Goal: Information Seeking & Learning: Check status

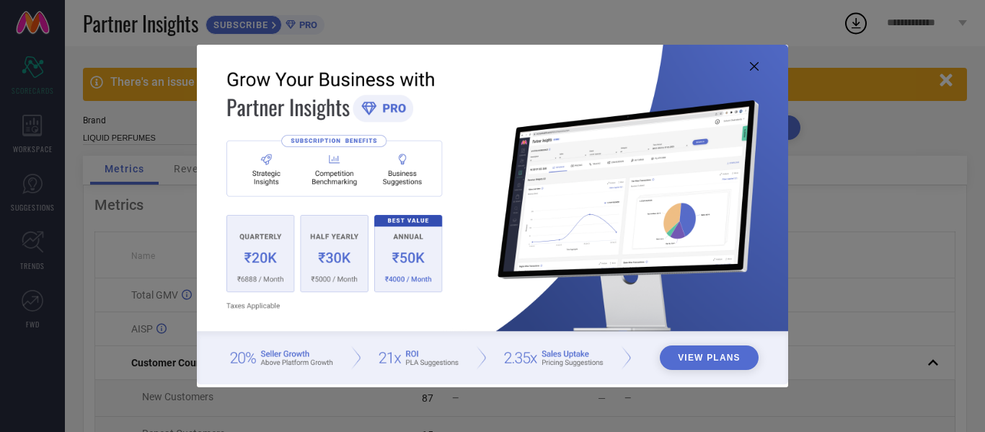
click at [759, 68] on img at bounding box center [492, 215] width 591 height 340
click at [754, 63] on icon at bounding box center [754, 66] width 9 height 9
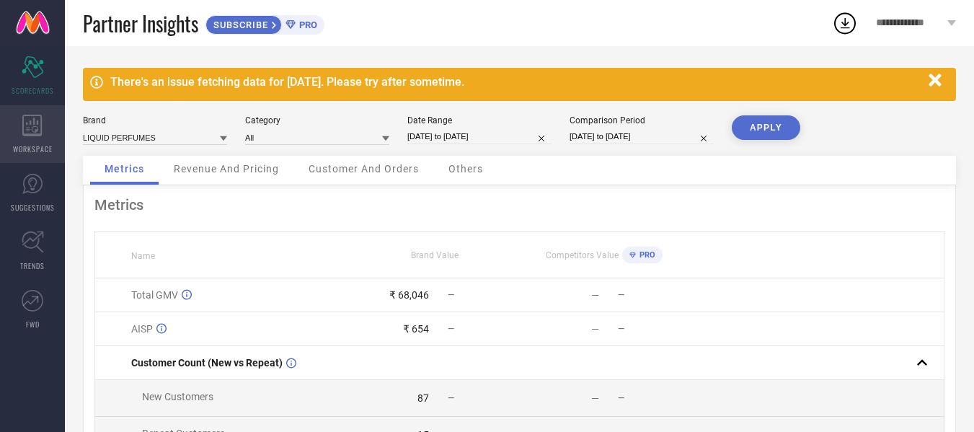
click at [22, 118] on icon at bounding box center [31, 126] width 19 height 22
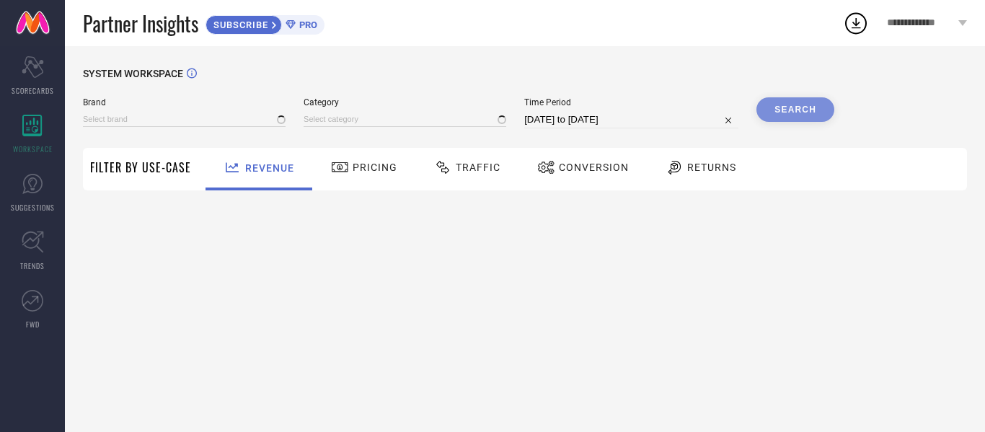
type input "LIQUID PERFUMES"
type input "All"
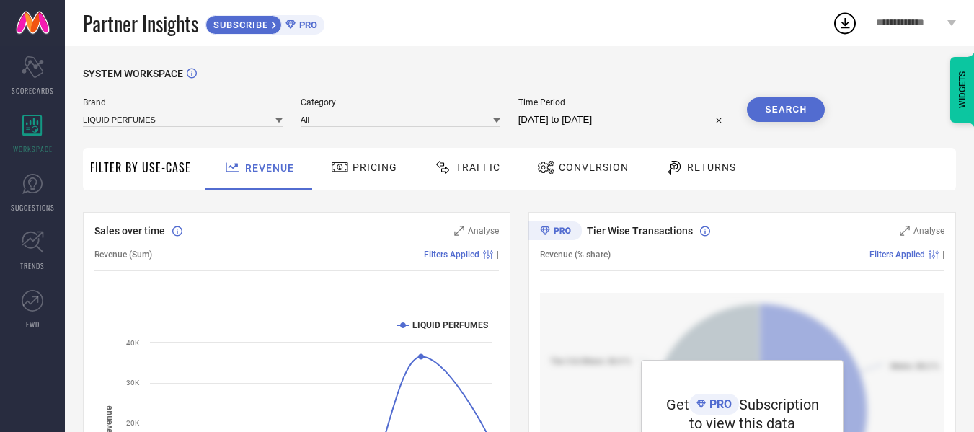
click at [482, 169] on span "Traffic" at bounding box center [478, 168] width 45 height 12
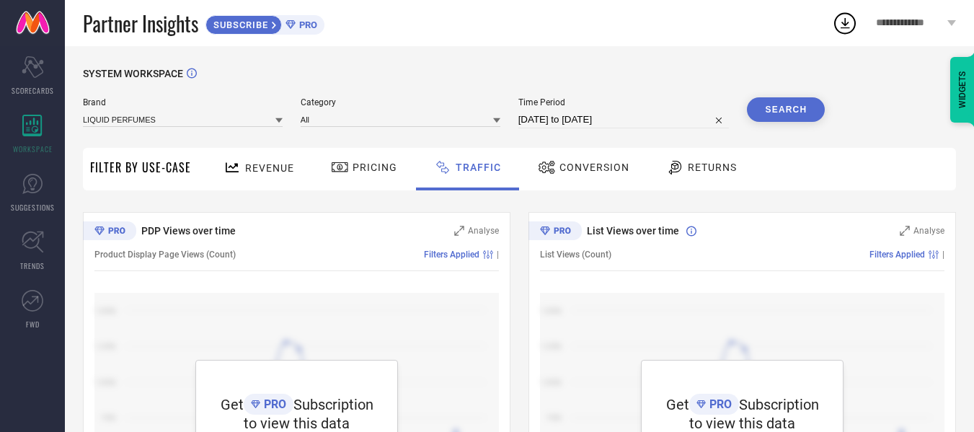
click at [559, 175] on div "Conversion" at bounding box center [583, 167] width 99 height 25
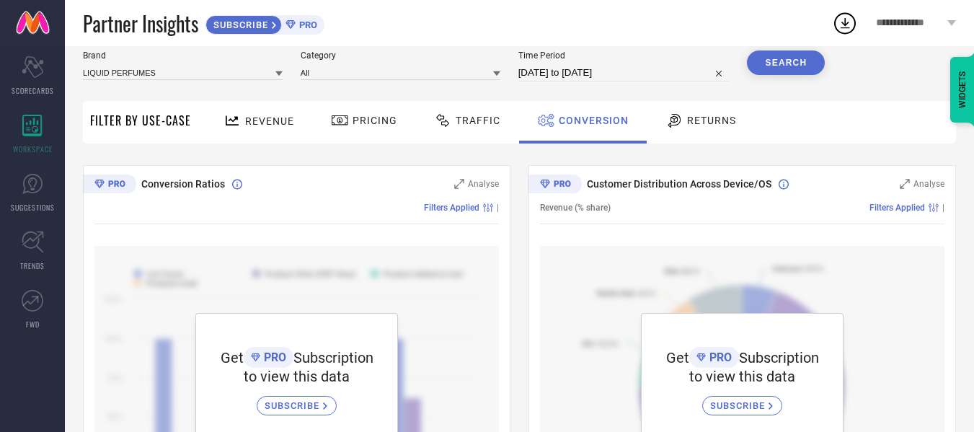
scroll to position [72, 0]
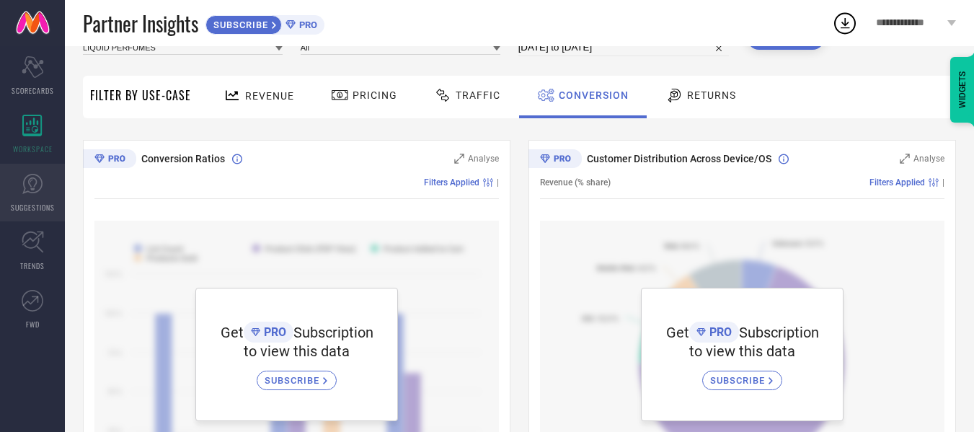
click at [28, 182] on icon at bounding box center [33, 184] width 22 height 22
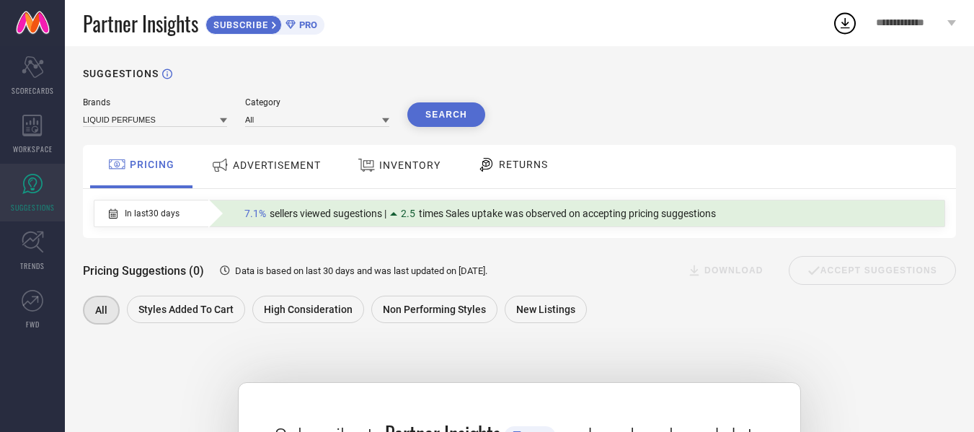
click at [273, 154] on div "ADVERTISEMENT" at bounding box center [266, 165] width 117 height 26
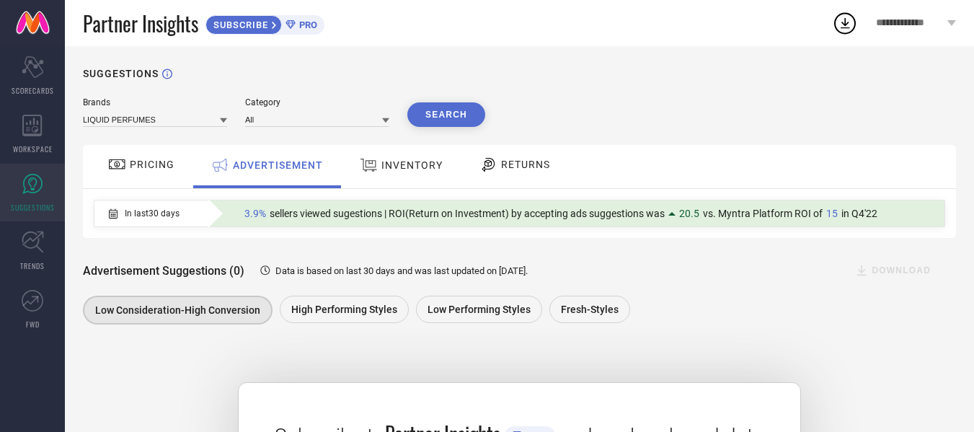
click at [395, 164] on span "INVENTORY" at bounding box center [412, 165] width 61 height 12
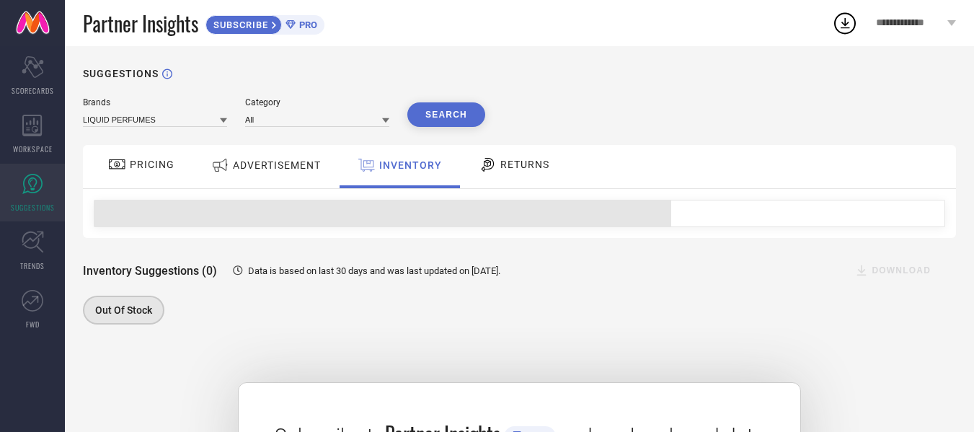
click at [493, 166] on icon at bounding box center [488, 164] width 18 height 17
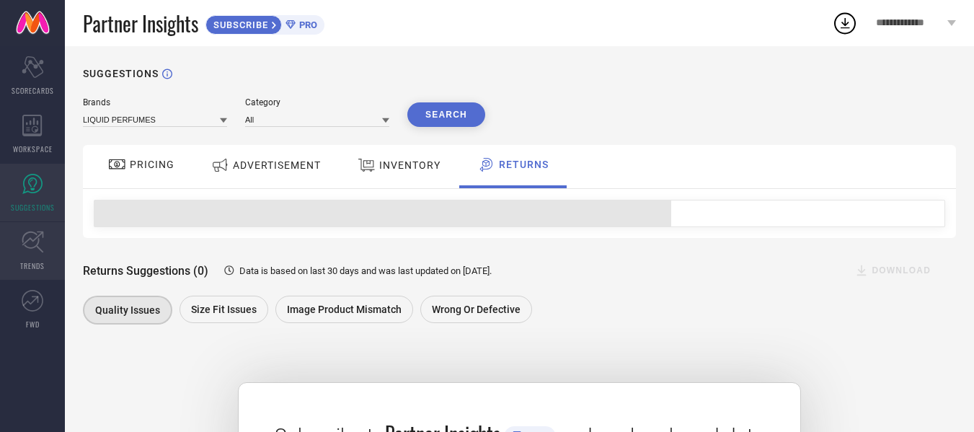
click at [59, 250] on link "TRENDS" at bounding box center [32, 251] width 65 height 58
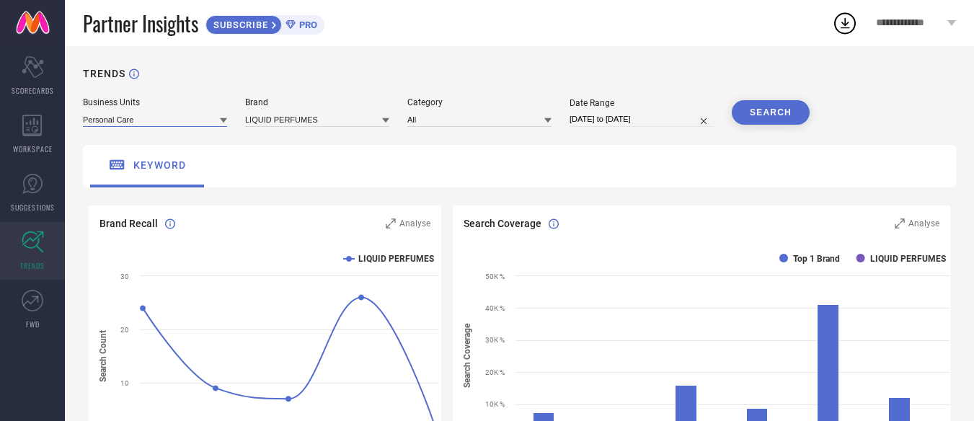
click at [125, 122] on input at bounding box center [155, 119] width 144 height 15
click at [256, 121] on input at bounding box center [317, 119] width 144 height 15
click at [431, 118] on input at bounding box center [480, 119] width 144 height 15
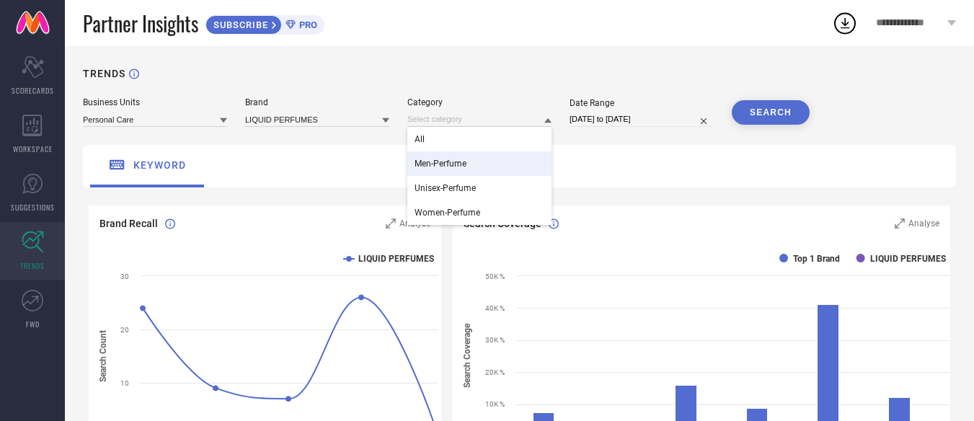
drag, startPoint x: 588, startPoint y: 155, endPoint x: 597, endPoint y: 144, distance: 14.3
click at [589, 155] on div "keyword" at bounding box center [519, 166] width 873 height 43
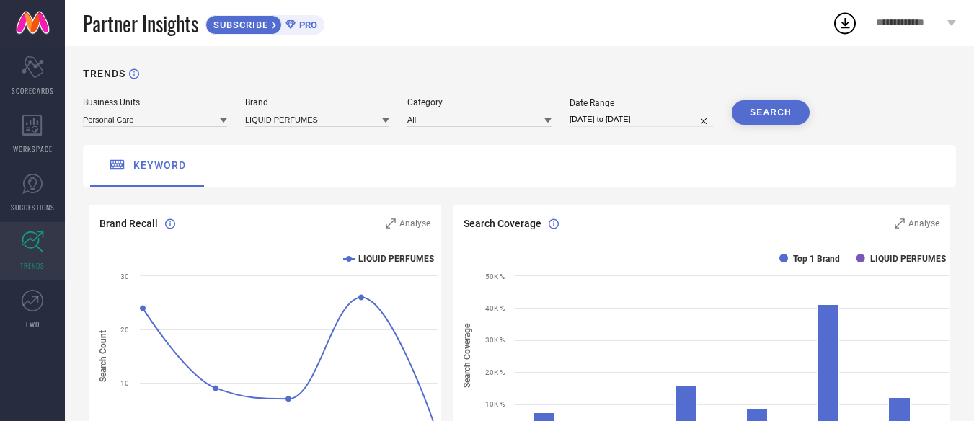
click at [601, 122] on input "[DATE] to [DATE]" at bounding box center [642, 119] width 144 height 15
select select "6"
select select "2025"
select select "7"
select select "2025"
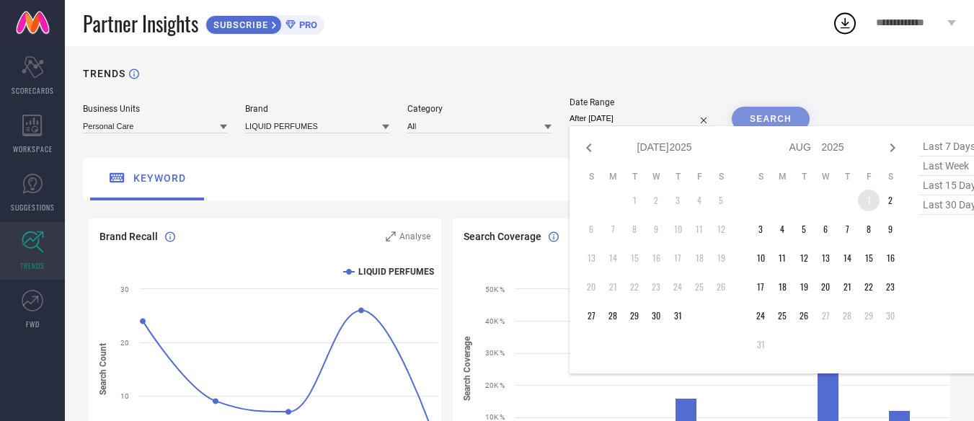
click at [871, 203] on td "1" at bounding box center [869, 201] width 22 height 22
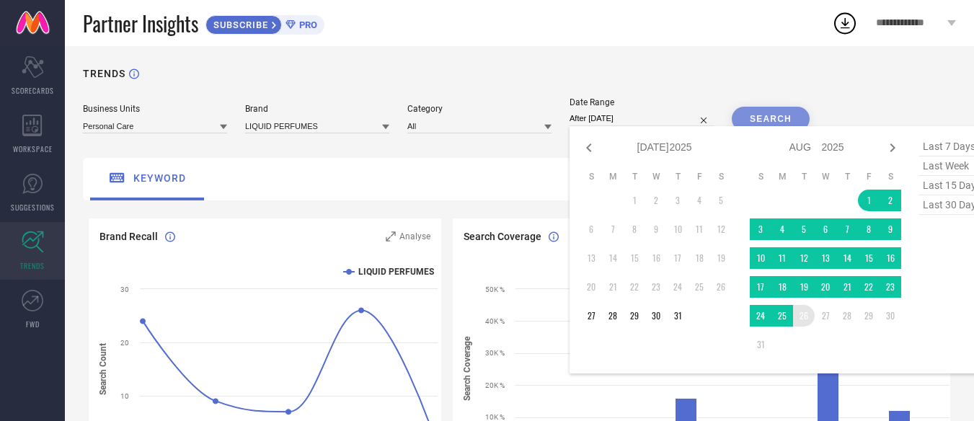
type input "[DATE] to [DATE]"
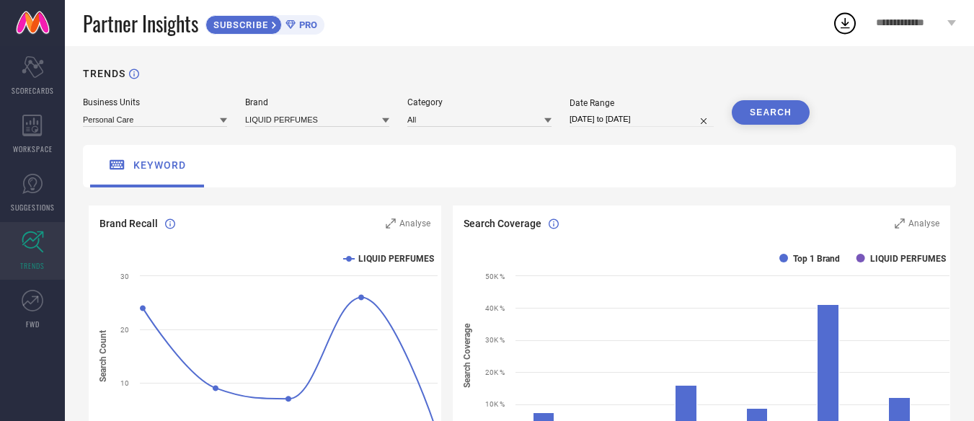
click at [751, 121] on button "SEARCH" at bounding box center [771, 112] width 78 height 25
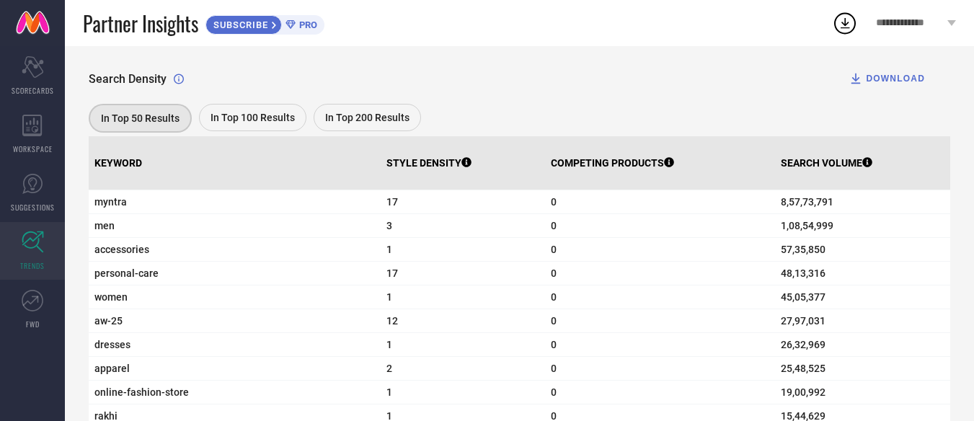
scroll to position [498, 0]
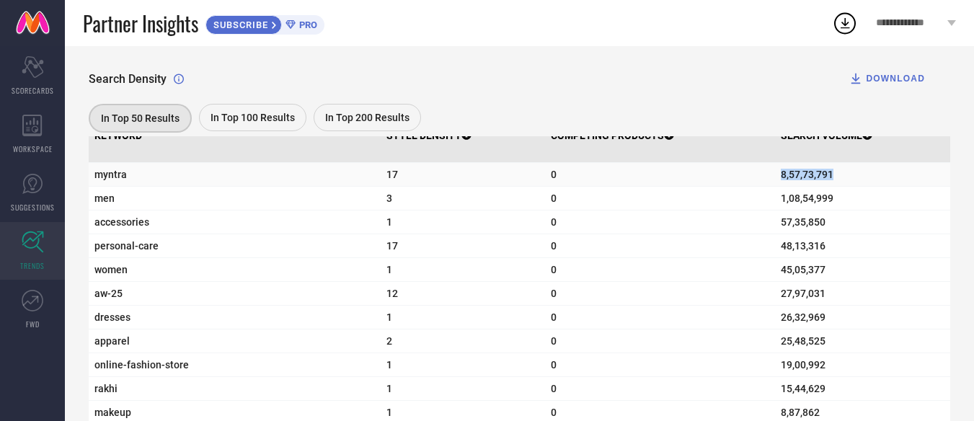
drag, startPoint x: 768, startPoint y: 180, endPoint x: 873, endPoint y: 174, distance: 104.7
click at [873, 174] on tr "myntra 17 0 8,57,73,791" at bounding box center [520, 175] width 862 height 24
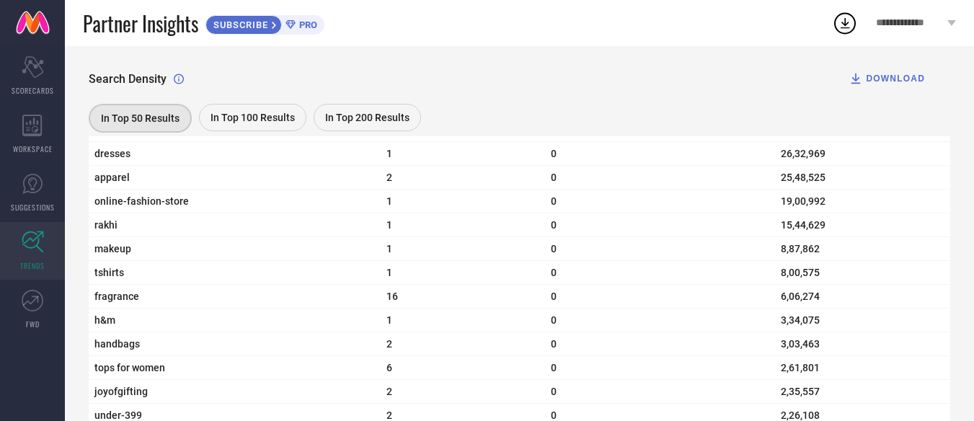
scroll to position [714, 0]
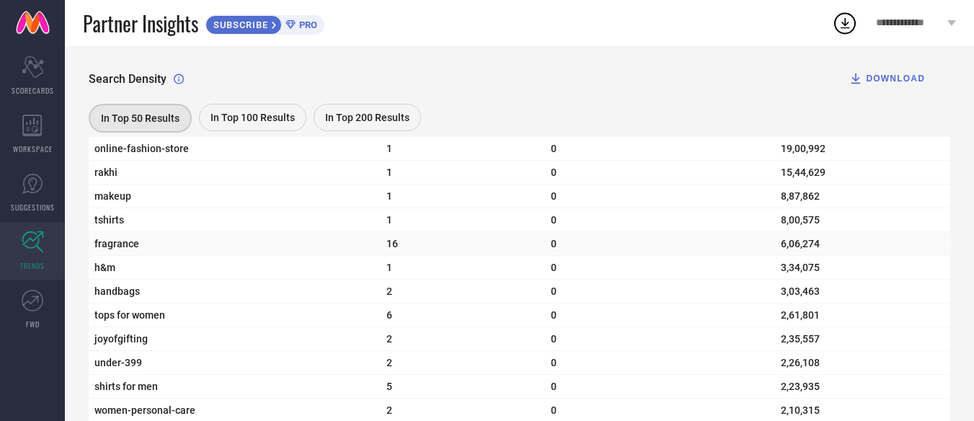
click at [103, 250] on span "fragrance" at bounding box center [234, 244] width 281 height 12
copy span "fragrance"
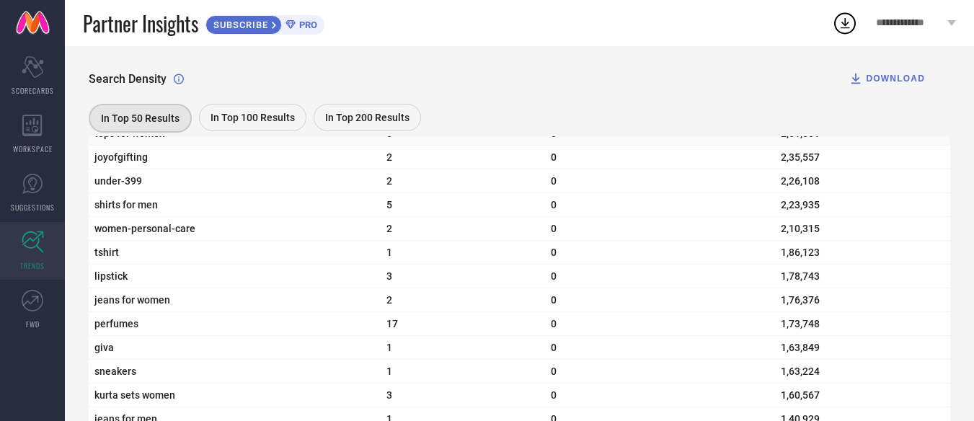
scroll to position [930, 0]
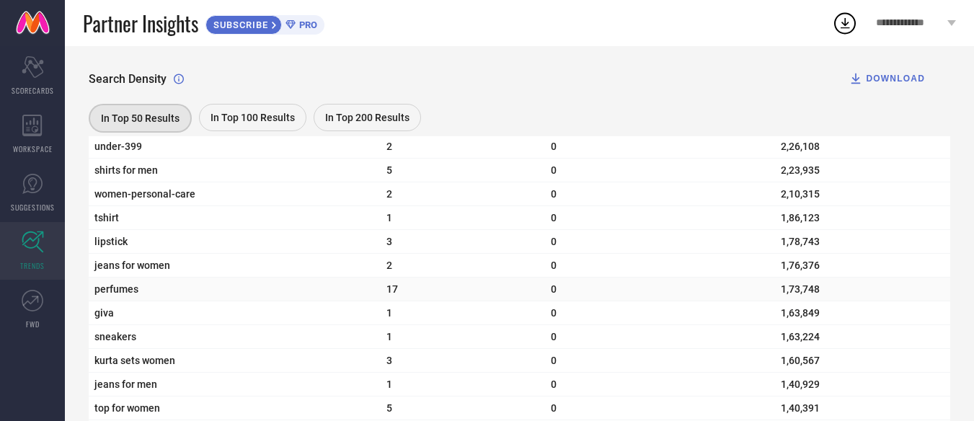
click at [115, 301] on td "perfumes" at bounding box center [235, 290] width 292 height 24
copy span "perfumes"
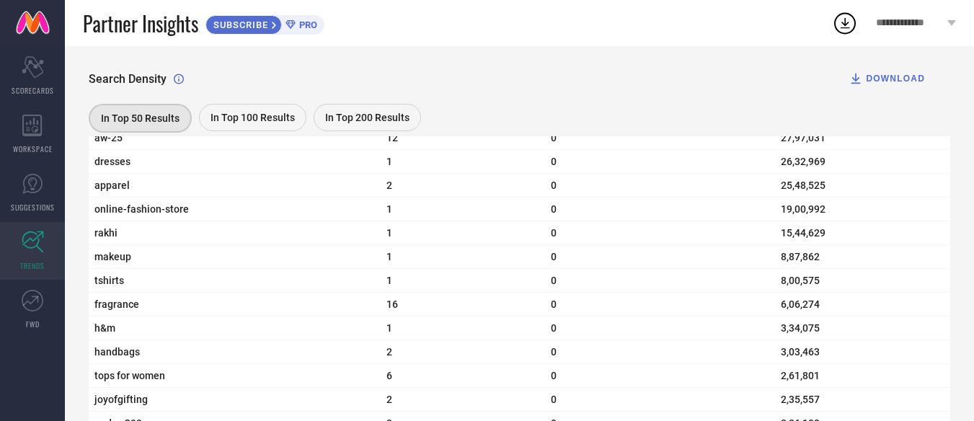
click at [247, 121] on span "In Top 100 Results" at bounding box center [253, 118] width 84 height 12
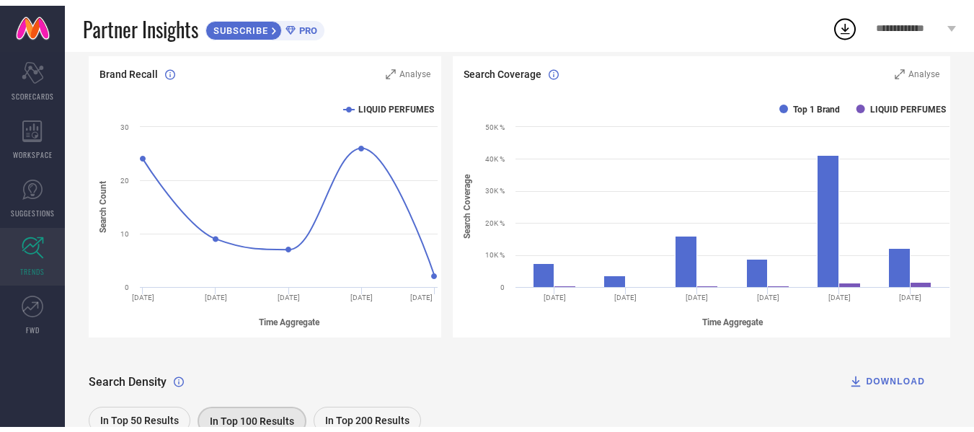
scroll to position [0, 0]
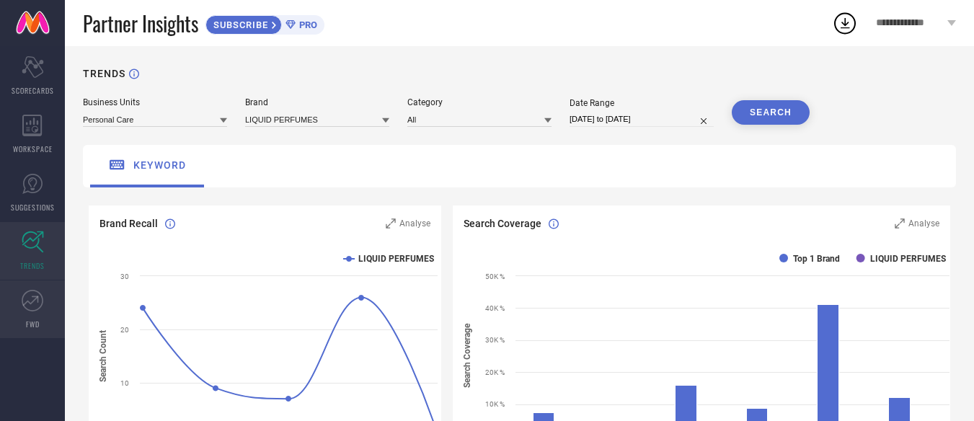
click at [40, 304] on icon at bounding box center [33, 301] width 22 height 22
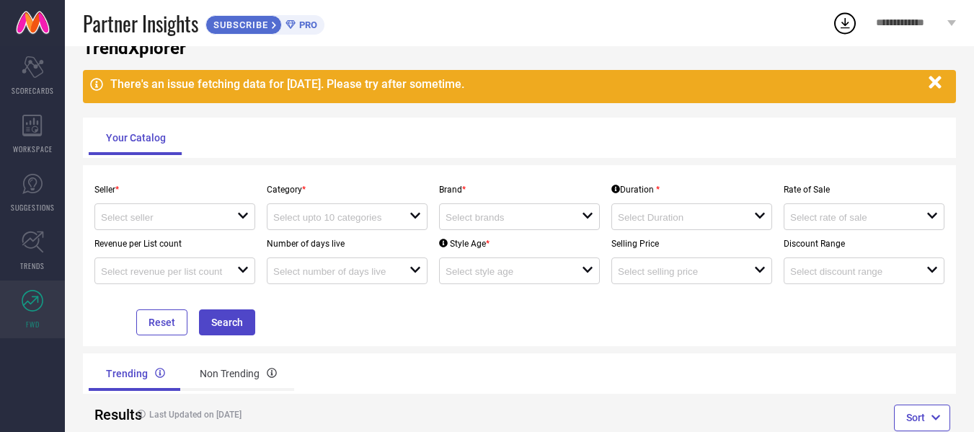
scroll to position [79, 0]
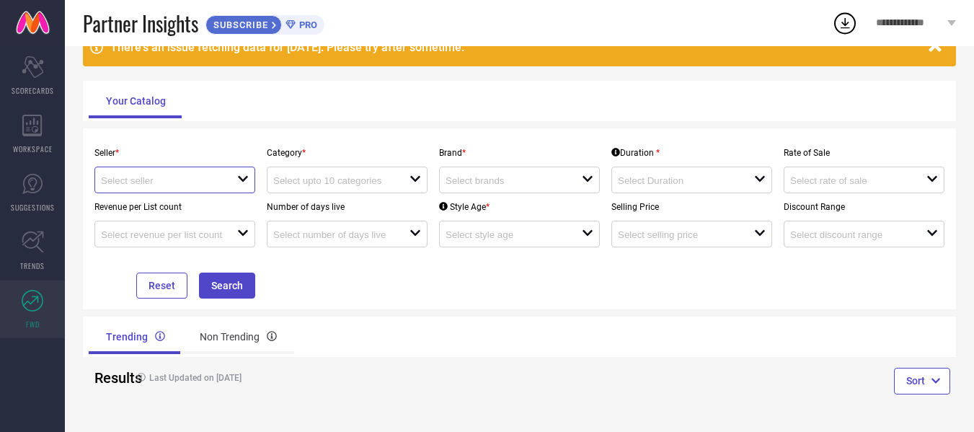
click at [204, 182] on input at bounding box center [162, 180] width 123 height 11
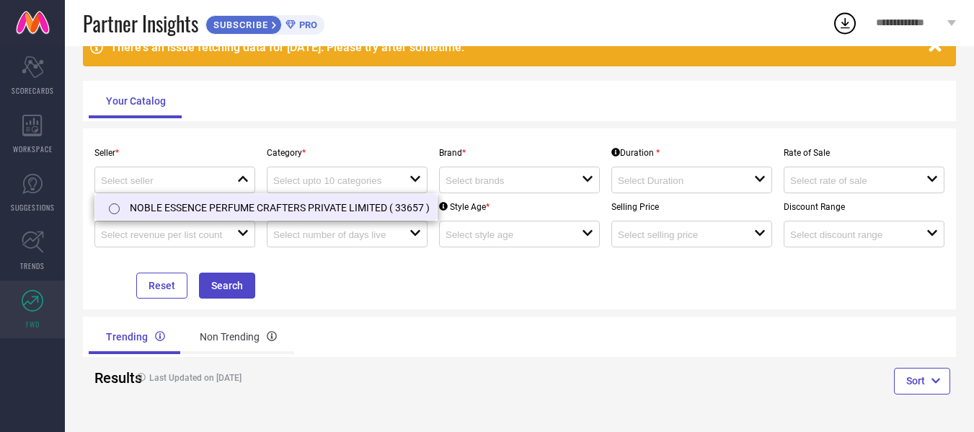
click at [167, 213] on li "NOBLE ESSENCE PERFUME CRAFTERS PRIVATE LIMITED ( 33657 )" at bounding box center [266, 207] width 342 height 26
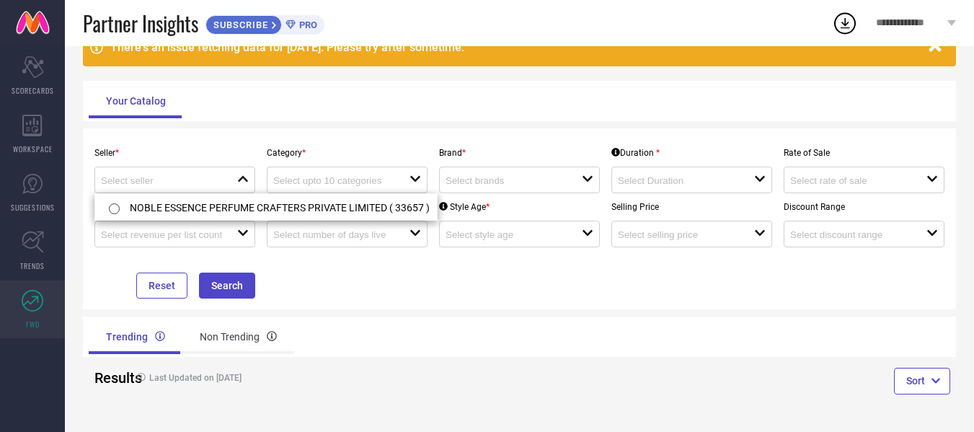
type input "NOBLE ESSENCE PERFUME CRAFTERS PRIVATE LIMITED ( 33657 )"
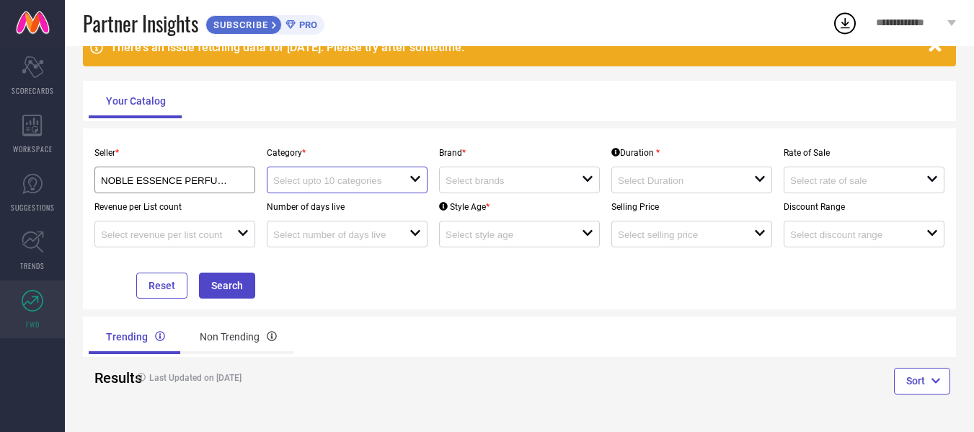
click at [366, 182] on input at bounding box center [334, 180] width 123 height 11
click at [310, 209] on div "No results found" at bounding box center [347, 205] width 161 height 25
click at [362, 140] on div "Category * close" at bounding box center [347, 166] width 172 height 54
drag, startPoint x: 357, startPoint y: 178, endPoint x: 410, endPoint y: 174, distance: 52.8
click at [361, 178] on input at bounding box center [334, 180] width 123 height 11
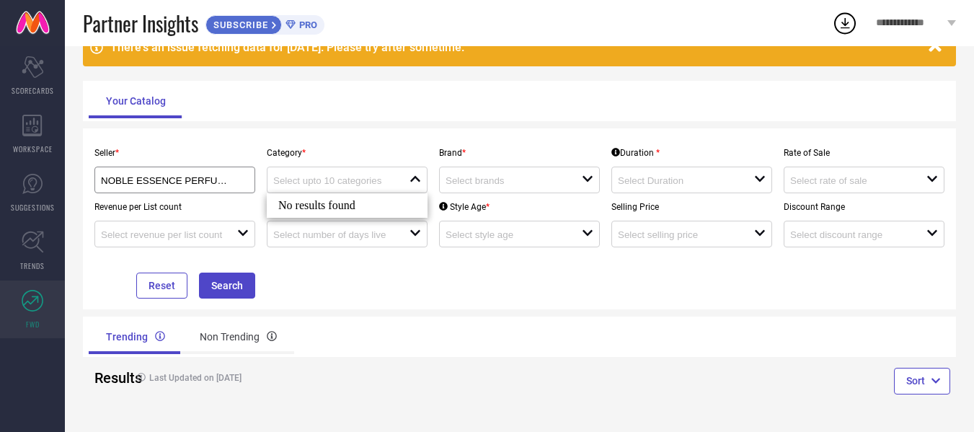
click at [428, 172] on div "Category * close" at bounding box center [347, 166] width 172 height 54
click at [485, 177] on input at bounding box center [507, 180] width 123 height 11
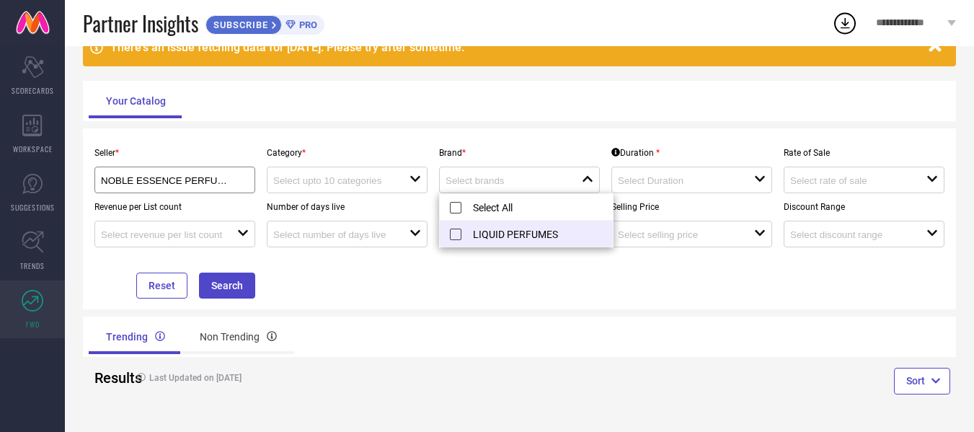
click at [521, 236] on li "LIQUID PERFUMES" at bounding box center [526, 234] width 173 height 26
type input "LIQUID PERFUMES"
click at [578, 242] on li "LIQUID PERFUMES" at bounding box center [526, 234] width 173 height 26
click at [479, 239] on li "LIQUID PERFUMES" at bounding box center [526, 234] width 173 height 26
type input "LIQUID PERFUMES"
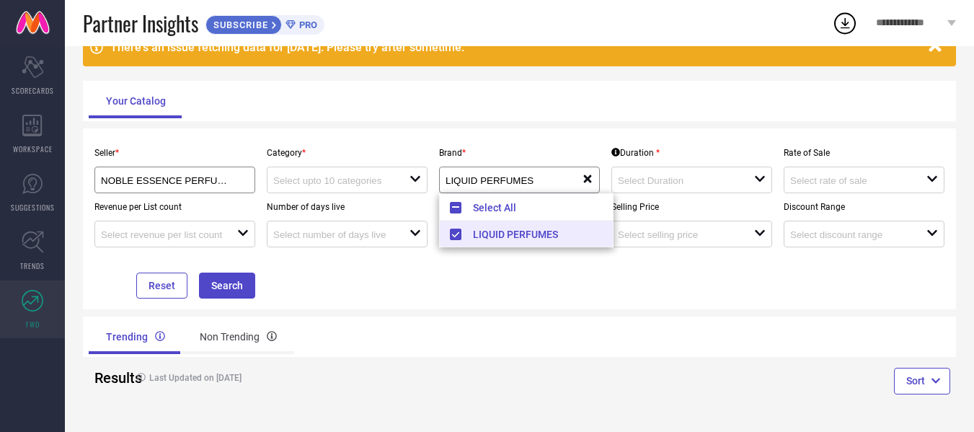
click at [449, 304] on div "Seller * NOBLE ESSENCE PERFUME CRAFTERS PRIVATE LIMITED ( 33657 ) Category * op…" at bounding box center [519, 218] width 873 height 181
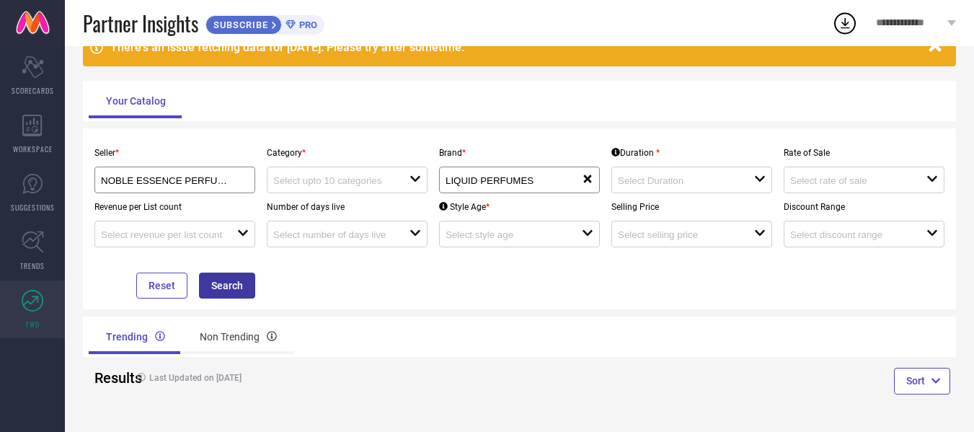
click at [229, 290] on button "Search" at bounding box center [227, 286] width 56 height 26
click at [398, 172] on div "open" at bounding box center [347, 180] width 161 height 27
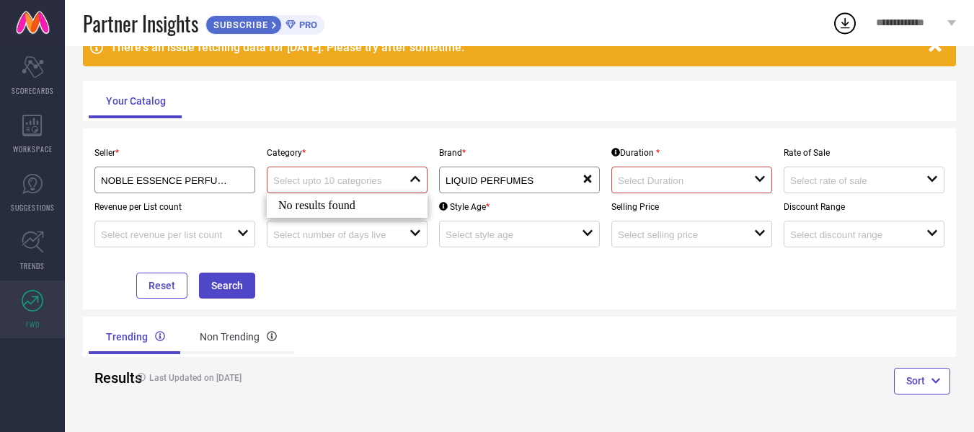
drag, startPoint x: 375, startPoint y: 196, endPoint x: 385, endPoint y: 198, distance: 10.3
click at [374, 196] on div "No results found" at bounding box center [347, 205] width 161 height 25
click at [677, 183] on input at bounding box center [679, 180] width 123 height 11
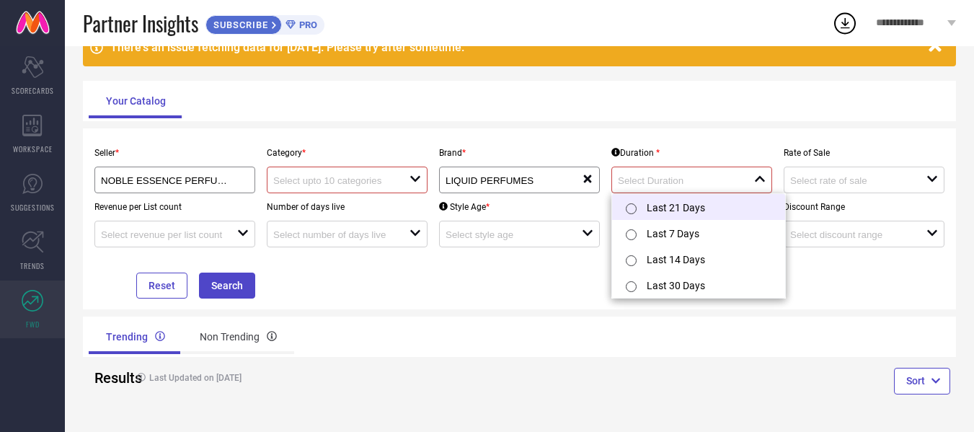
click at [692, 210] on li "Last 21 Days" at bounding box center [698, 207] width 173 height 26
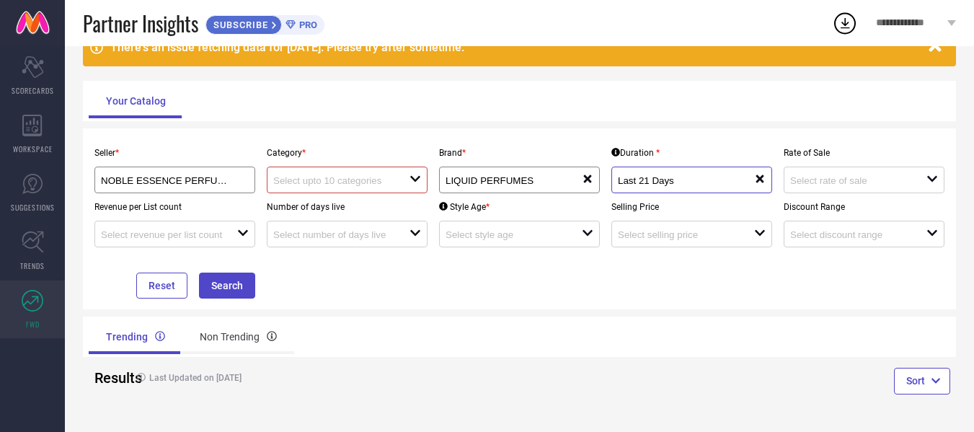
click at [654, 185] on input "Last 21 Days" at bounding box center [679, 180] width 123 height 11
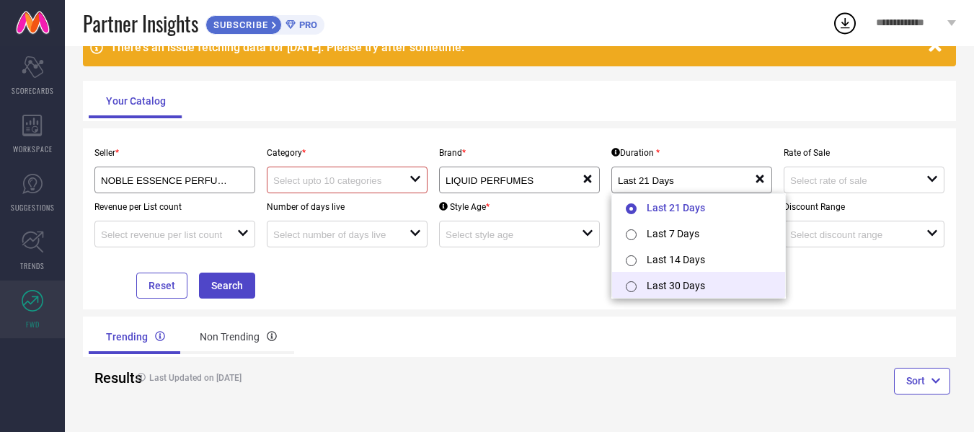
click at [679, 287] on li "Last 30 Days" at bounding box center [698, 285] width 173 height 26
type input "Last 30 Days"
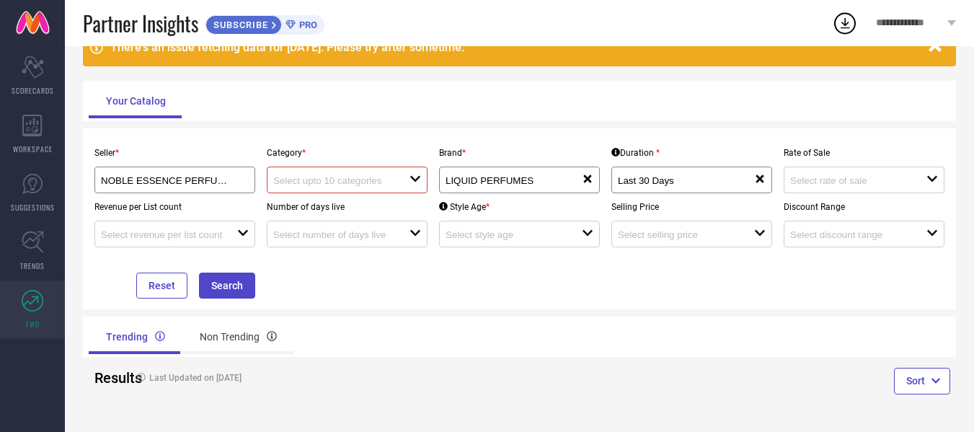
click at [322, 175] on div at bounding box center [341, 180] width 136 height 14
type input "P"
type input "Fragrance"
click at [245, 290] on button "Search" at bounding box center [227, 286] width 56 height 26
click at [35, 255] on link "TRENDS" at bounding box center [32, 251] width 65 height 58
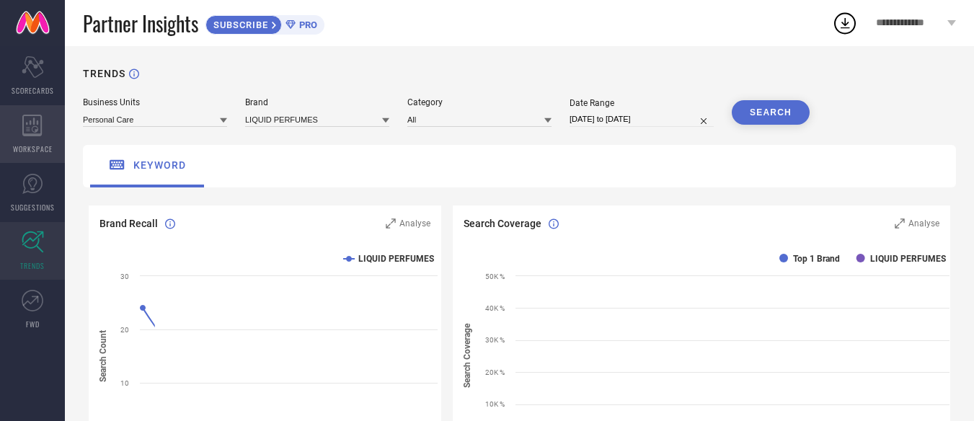
click at [43, 126] on div "WORKSPACE" at bounding box center [32, 134] width 65 height 58
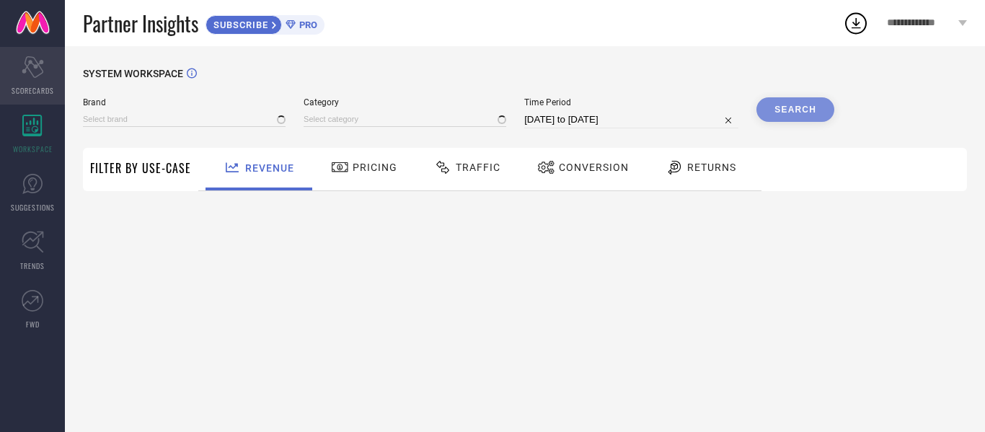
type input "LIQUID PERFUMES"
type input "All"
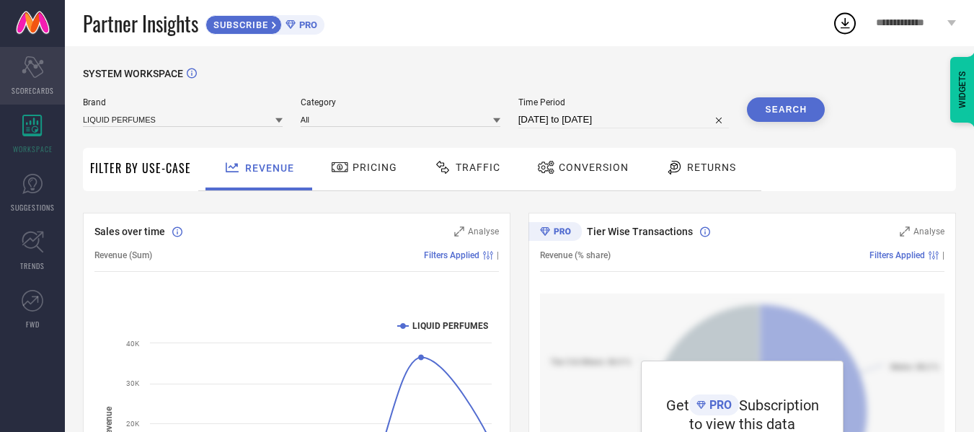
click at [30, 81] on div "Scorecard SCORECARDS" at bounding box center [32, 76] width 65 height 58
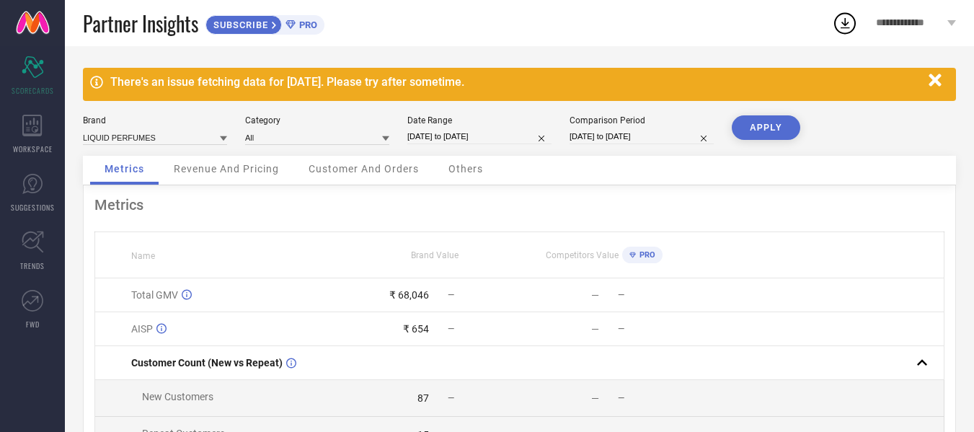
click at [245, 175] on div "Revenue And Pricing" at bounding box center [226, 170] width 134 height 29
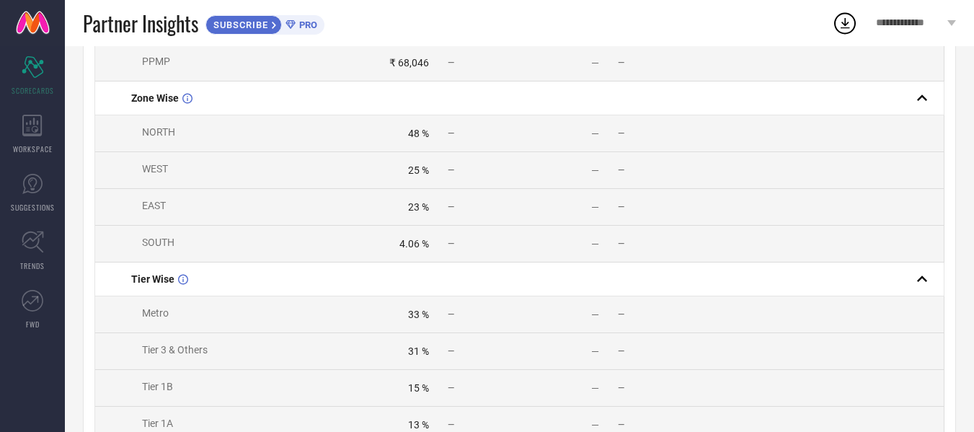
scroll to position [347, 0]
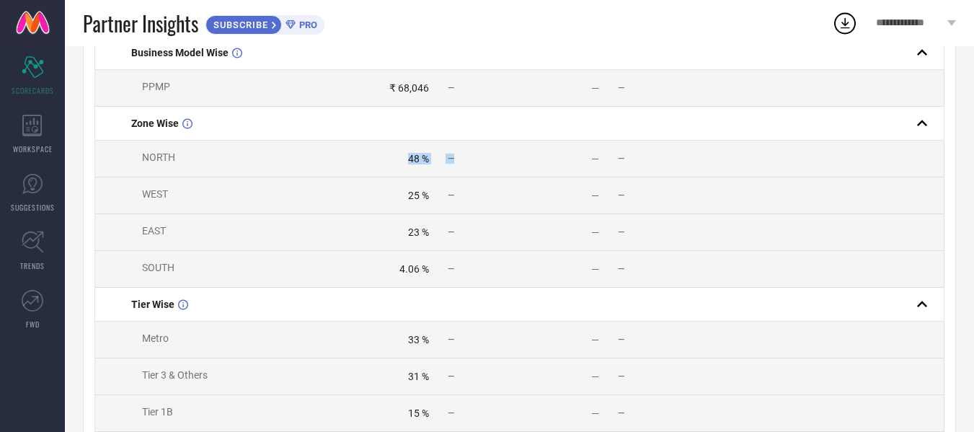
drag, startPoint x: 377, startPoint y: 166, endPoint x: 450, endPoint y: 162, distance: 72.9
click at [472, 157] on td "48 % —" at bounding box center [435, 159] width 170 height 37
click at [516, 201] on div "25 % —" at bounding box center [435, 196] width 169 height 12
drag, startPoint x: 402, startPoint y: 247, endPoint x: 452, endPoint y: 260, distance: 52.1
click at [500, 237] on td "23 % —" at bounding box center [435, 232] width 170 height 37
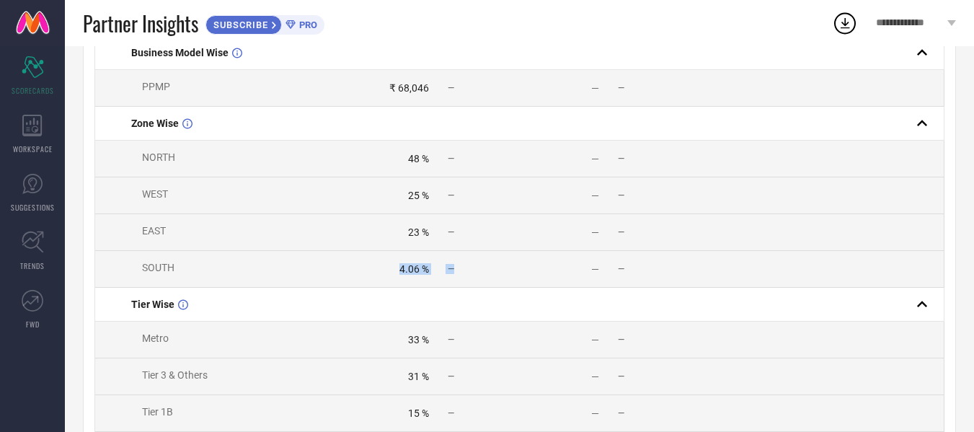
drag, startPoint x: 383, startPoint y: 278, endPoint x: 493, endPoint y: 283, distance: 109.7
click at [493, 283] on td "4.06 % —" at bounding box center [435, 269] width 170 height 37
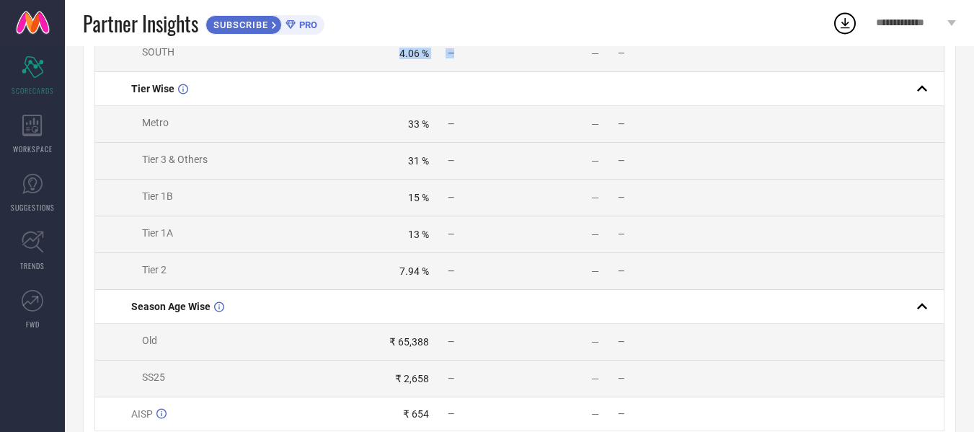
scroll to position [563, 0]
drag, startPoint x: 401, startPoint y: 144, endPoint x: 478, endPoint y: 132, distance: 78.0
click at [478, 132] on td "33 % —" at bounding box center [435, 123] width 170 height 37
drag, startPoint x: 398, startPoint y: 176, endPoint x: 488, endPoint y: 176, distance: 90.2
click at [488, 176] on td "31 % —" at bounding box center [435, 160] width 170 height 37
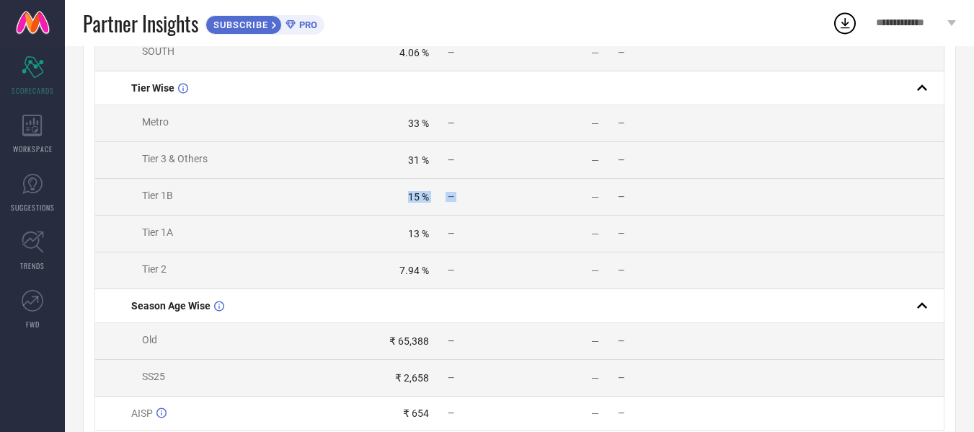
drag, startPoint x: 393, startPoint y: 210, endPoint x: 521, endPoint y: 210, distance: 128.4
click at [521, 210] on tr "Tier 1B 15 % — — —" at bounding box center [520, 197] width 850 height 37
drag, startPoint x: 406, startPoint y: 246, endPoint x: 501, endPoint y: 245, distance: 94.5
click at [501, 239] on div "13 % —" at bounding box center [435, 234] width 169 height 12
drag, startPoint x: 395, startPoint y: 279, endPoint x: 477, endPoint y: 286, distance: 83.2
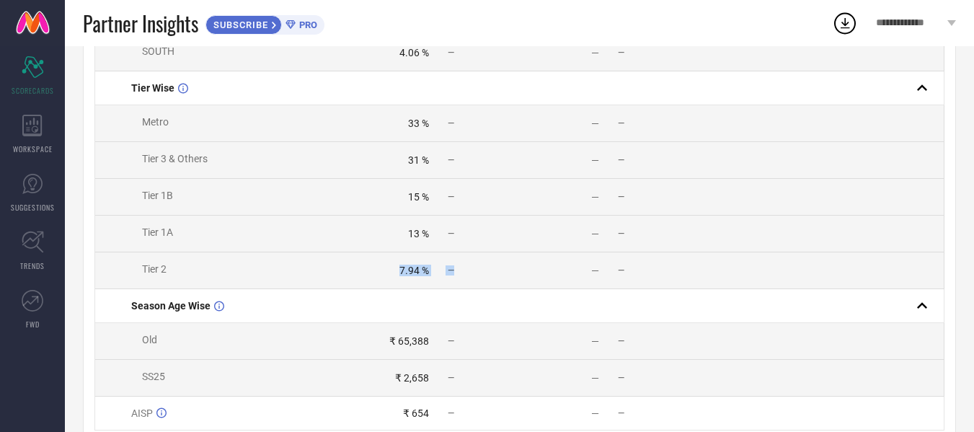
click at [477, 276] on div "7.94 % —" at bounding box center [435, 271] width 169 height 12
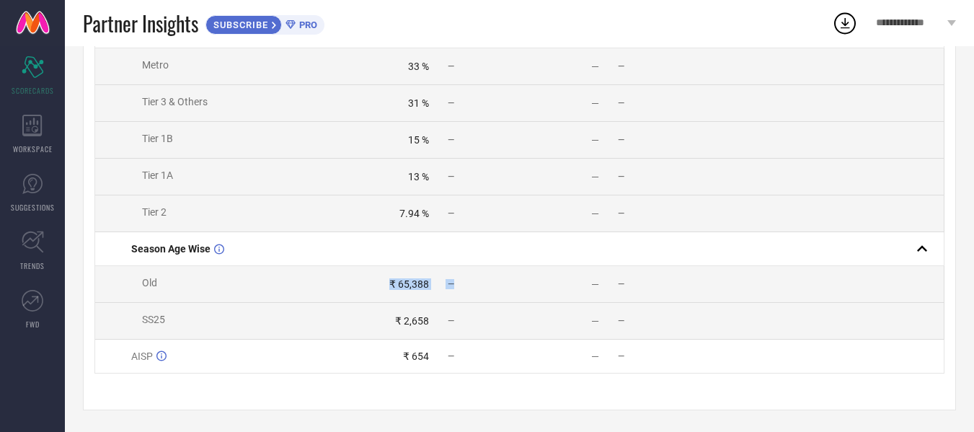
drag, startPoint x: 351, startPoint y: 279, endPoint x: 506, endPoint y: 290, distance: 155.4
click at [504, 290] on td "₹ 65,388 —" at bounding box center [435, 284] width 170 height 37
drag, startPoint x: 367, startPoint y: 315, endPoint x: 516, endPoint y: 313, distance: 149.3
click at [516, 313] on td "₹ 2,658 —" at bounding box center [435, 321] width 170 height 37
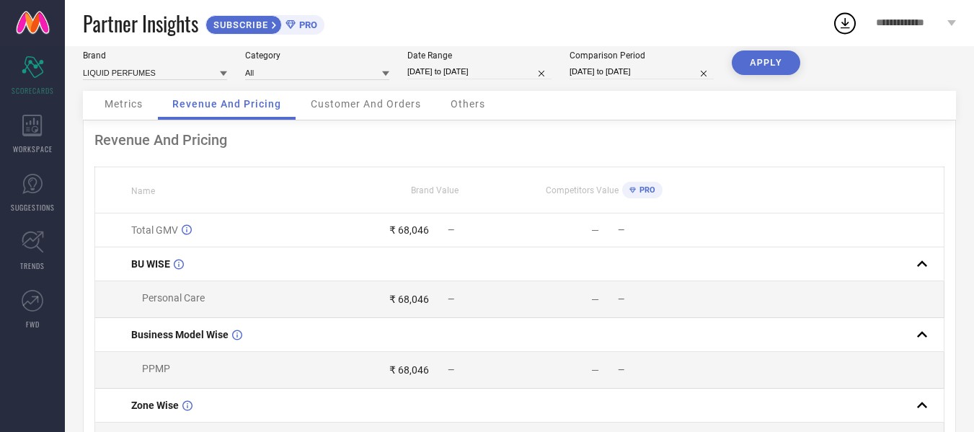
scroll to position [58, 0]
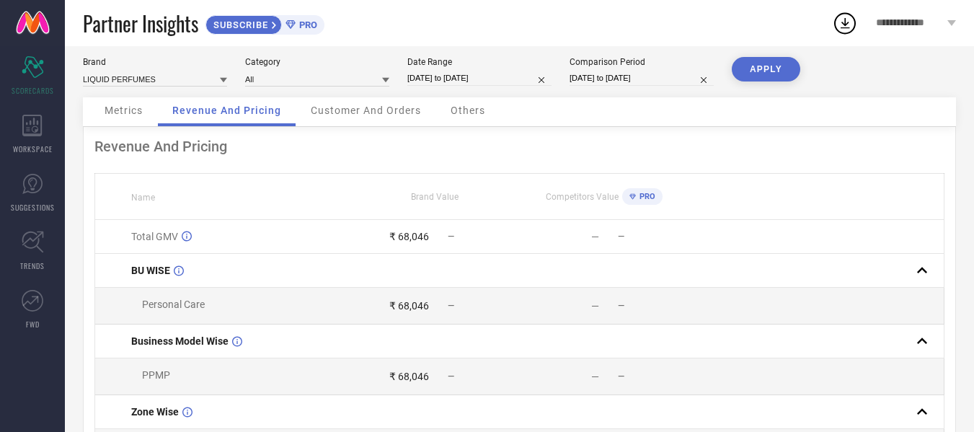
click at [339, 102] on div "Customer And Orders" at bounding box center [365, 111] width 139 height 29
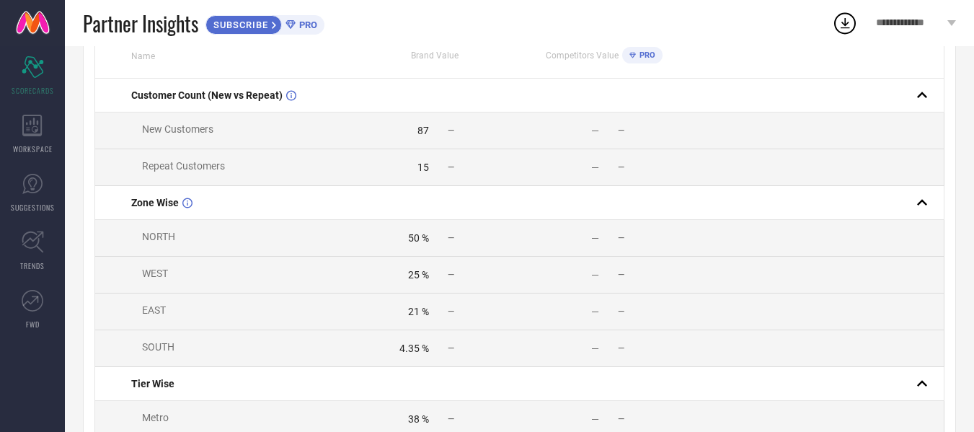
scroll to position [203, 0]
drag, startPoint x: 404, startPoint y: 249, endPoint x: 420, endPoint y: 253, distance: 17.1
click at [438, 245] on td "50 % —" at bounding box center [435, 235] width 170 height 37
drag, startPoint x: 400, startPoint y: 273, endPoint x: 476, endPoint y: 276, distance: 76.5
click at [476, 276] on div "25 % —" at bounding box center [435, 272] width 169 height 12
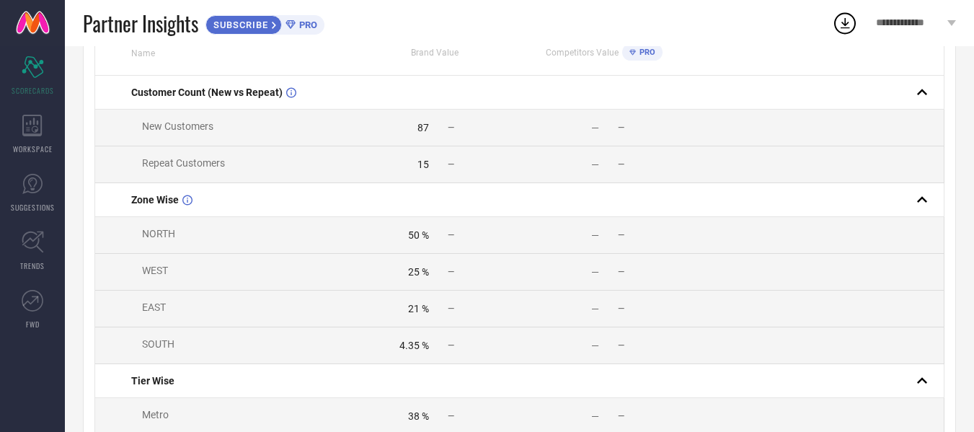
drag, startPoint x: 407, startPoint y: 302, endPoint x: 395, endPoint y: 317, distance: 18.5
click at [395, 317] on td "21 % —" at bounding box center [435, 309] width 170 height 37
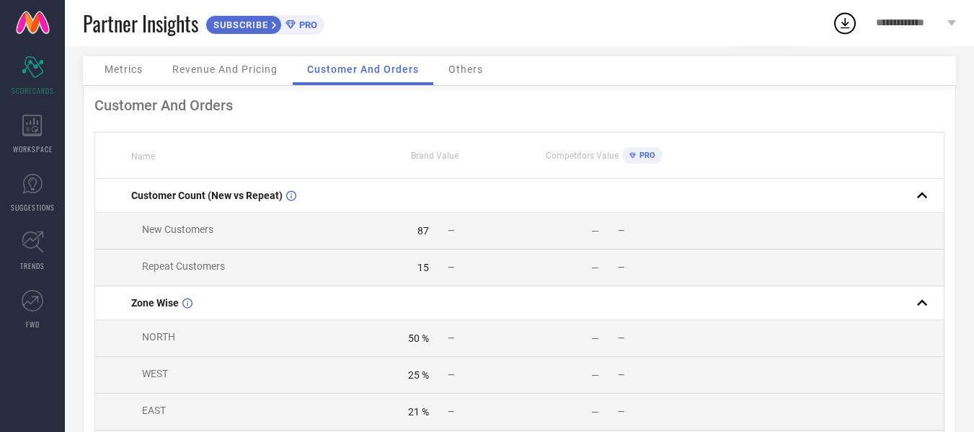
scroll to position [0, 0]
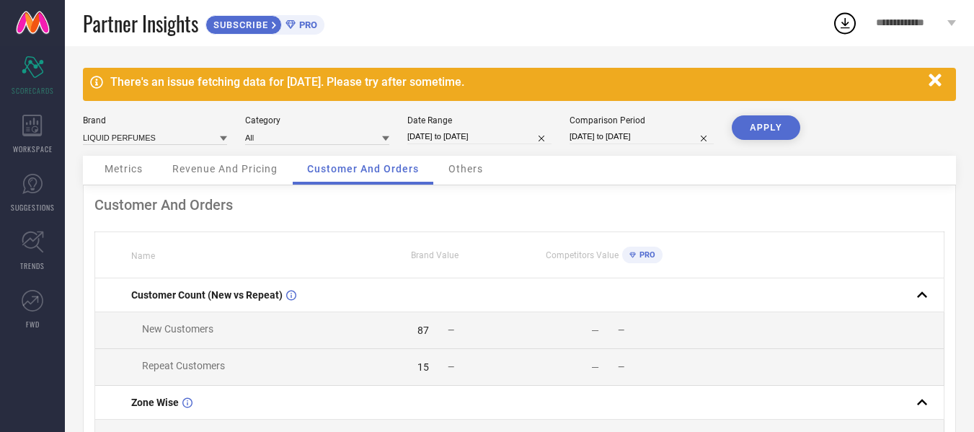
click at [485, 168] on div "Others" at bounding box center [465, 170] width 63 height 29
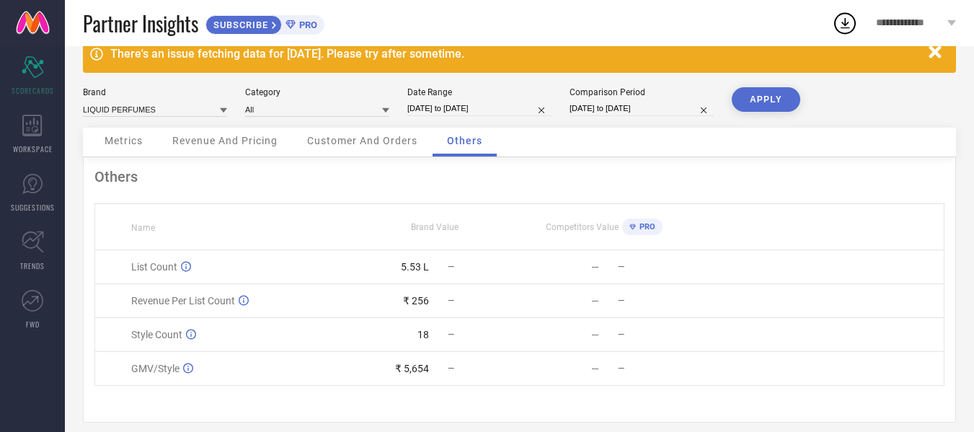
scroll to position [44, 0]
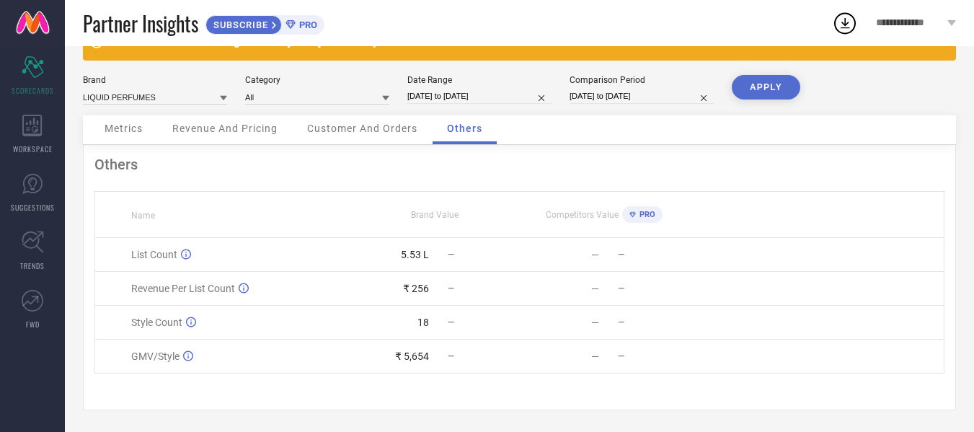
select select "6"
select select "2025"
select select "7"
select select "2025"
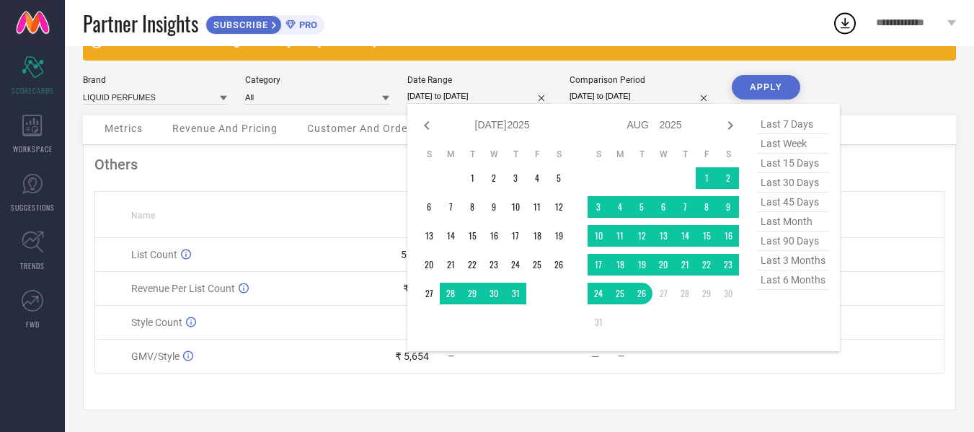
click at [488, 96] on input "[DATE] to [DATE]" at bounding box center [480, 96] width 144 height 15
click at [706, 175] on td "1" at bounding box center [707, 178] width 22 height 22
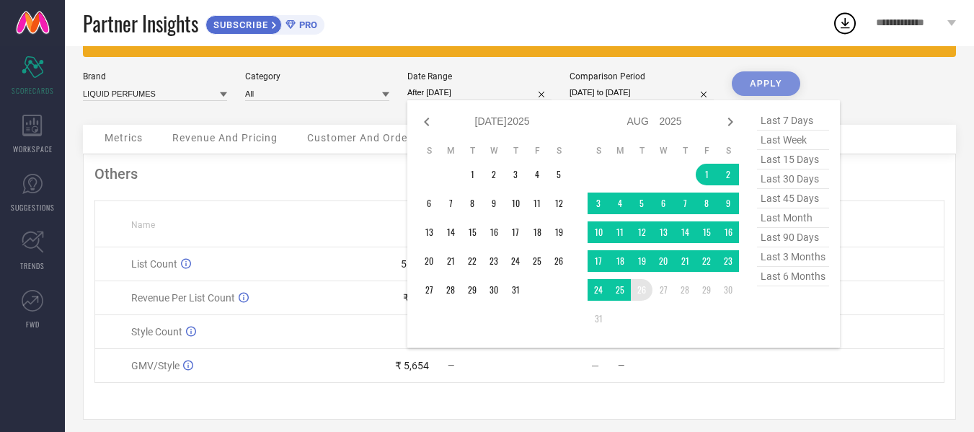
type input "[DATE] to [DATE]"
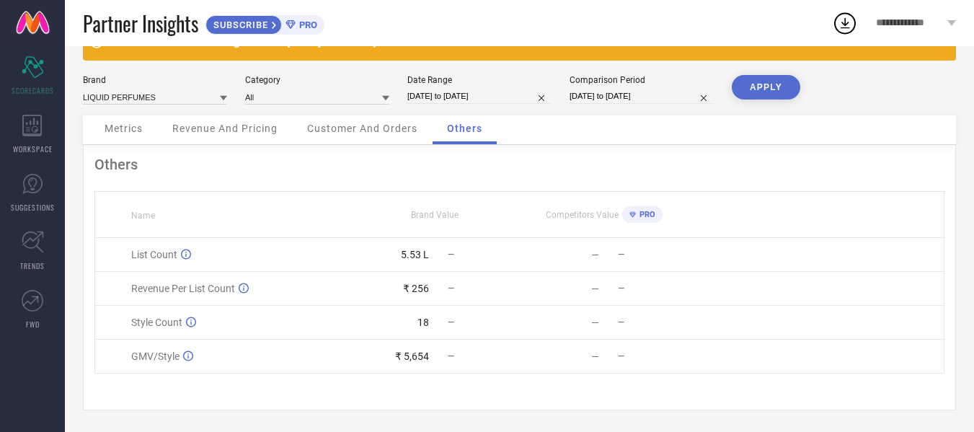
click at [770, 88] on button "APPLY" at bounding box center [766, 87] width 69 height 25
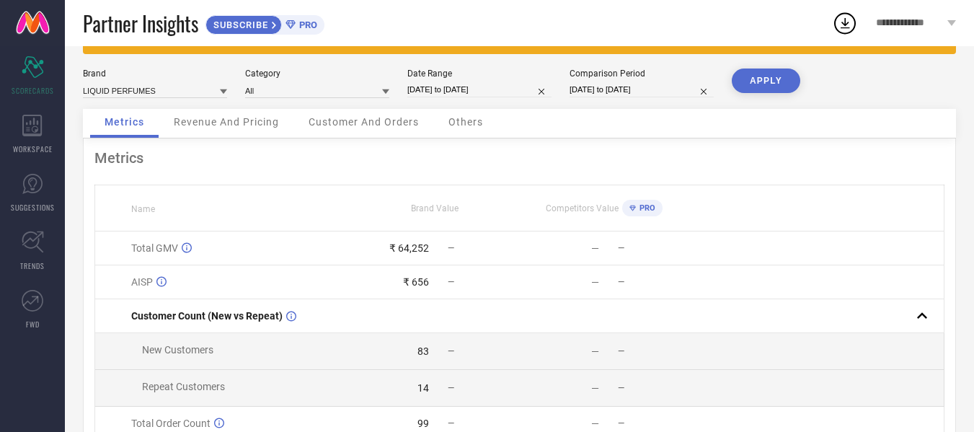
scroll to position [72, 0]
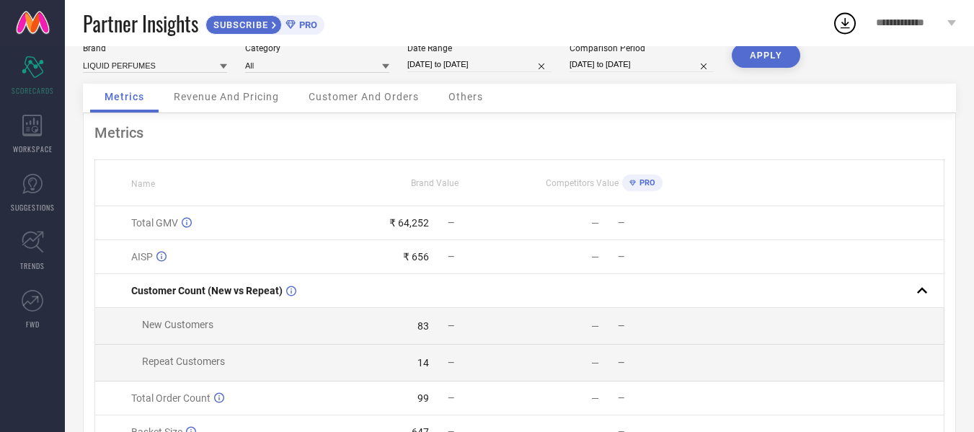
click at [445, 56] on div "Date Range [DATE] to [DATE]" at bounding box center [480, 58] width 144 height 30
click at [446, 75] on div "Brand LIQUID PERFUMES Category All Date Range [DATE] to [DATE] Comparison Perio…" at bounding box center [519, 63] width 873 height 40
select select "7"
select select "2025"
select select "8"
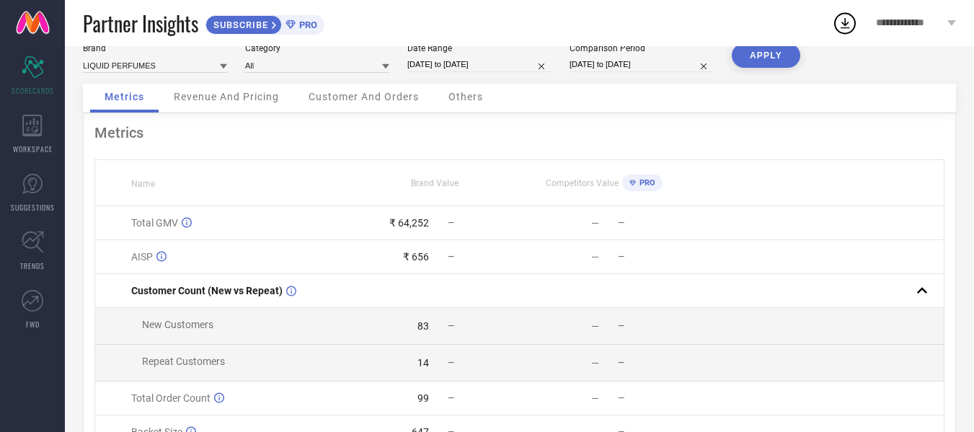
select select "2025"
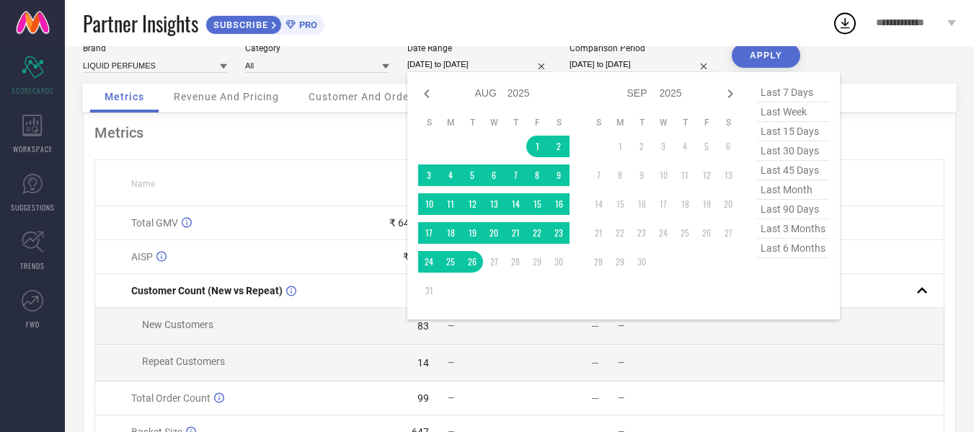
click at [441, 66] on input "[DATE] to [DATE]" at bounding box center [480, 64] width 144 height 15
click at [423, 96] on icon at bounding box center [426, 93] width 17 height 17
select select "6"
select select "2025"
select select "7"
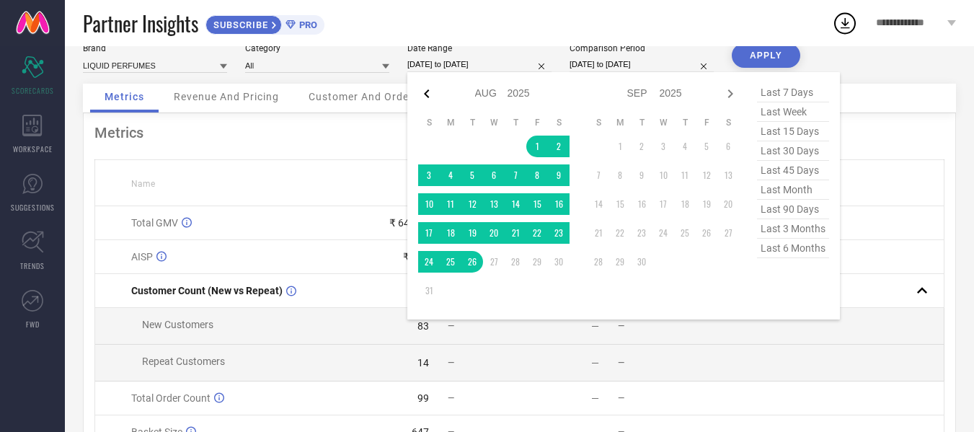
select select "2025"
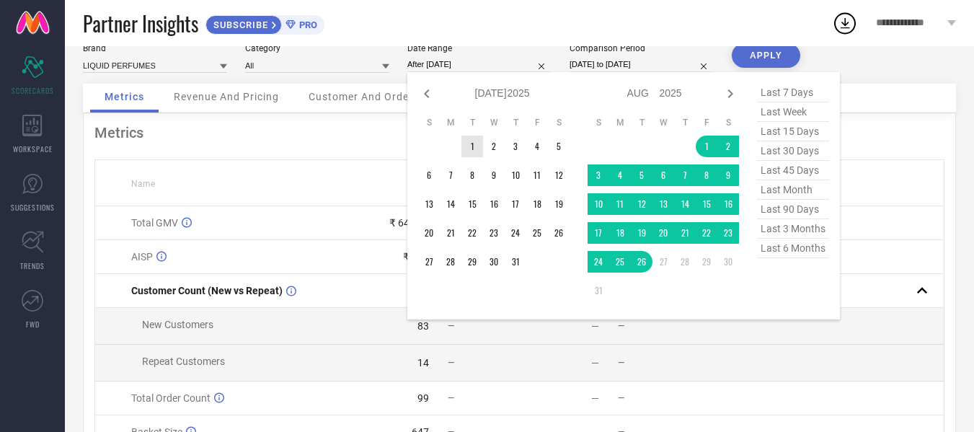
click at [467, 148] on td "1" at bounding box center [473, 147] width 22 height 22
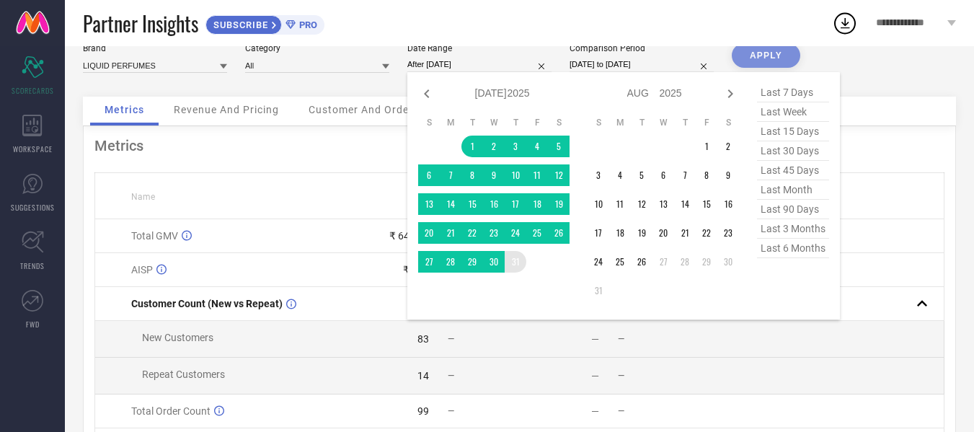
type input "[DATE] to [DATE]"
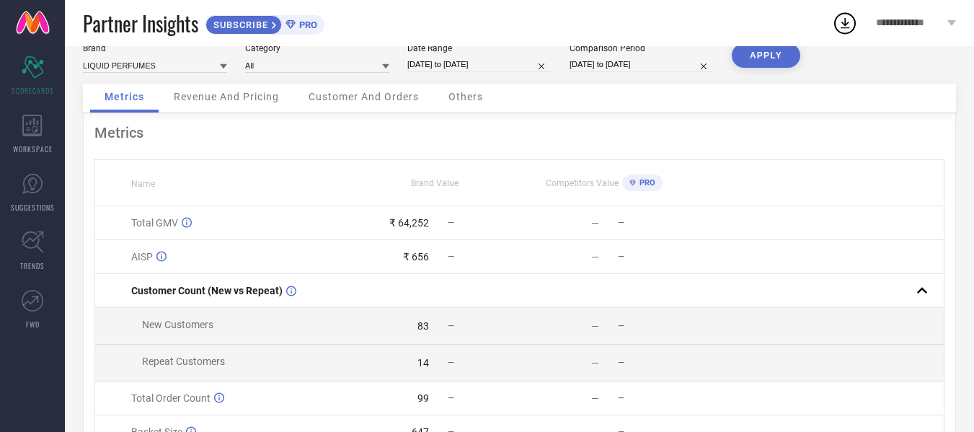
click at [752, 69] on div "APPLY" at bounding box center [766, 63] width 69 height 40
click at [749, 58] on button "APPLY" at bounding box center [766, 55] width 69 height 25
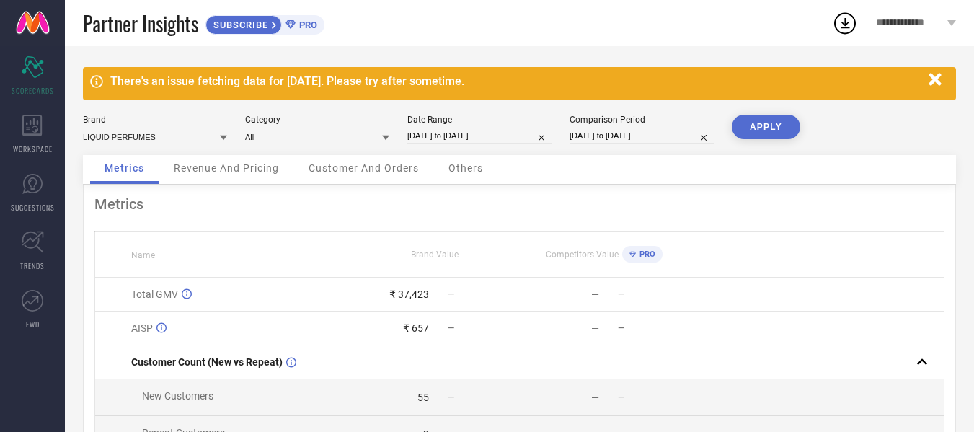
scroll to position [0, 0]
